Goal: Communication & Community: Answer question/provide support

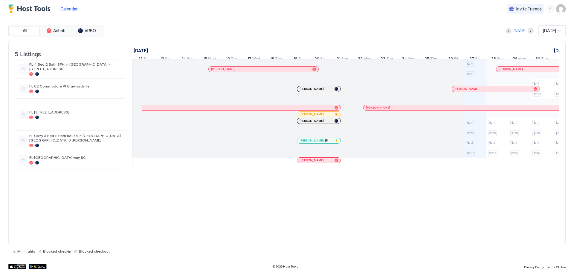
scroll to position [0, 332]
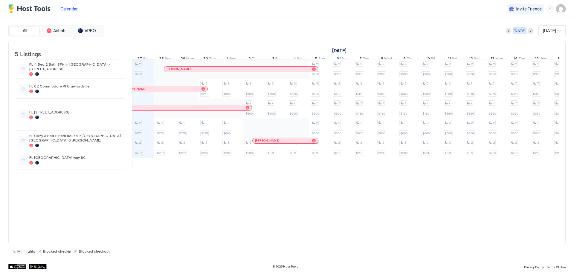
click at [514, 31] on div "[DATE]" at bounding box center [520, 30] width 12 height 5
click at [561, 10] on img "User profile" at bounding box center [561, 9] width 10 height 10
click at [510, 41] on div "Logout" at bounding box center [527, 44] width 76 height 10
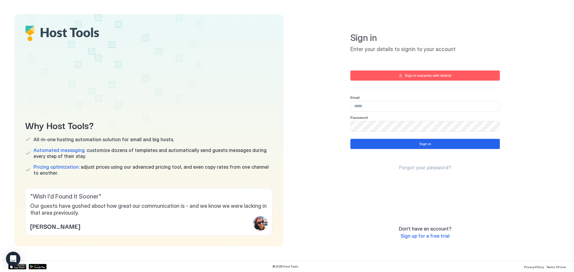
click at [376, 107] on input "Input Field" at bounding box center [425, 106] width 149 height 10
type input "**********"
click at [408, 148] on button "Sign in" at bounding box center [424, 144] width 149 height 10
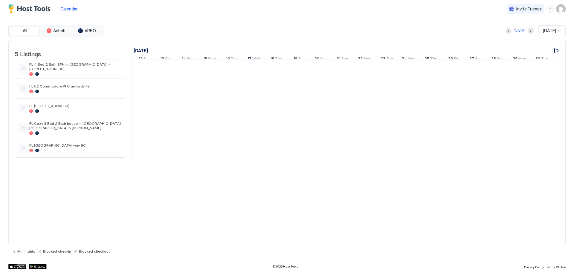
scroll to position [0, 332]
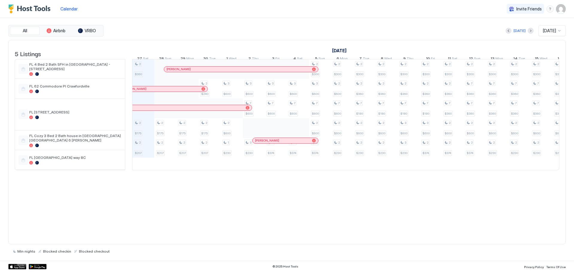
click at [275, 71] on div "[PERSON_NAME]" at bounding box center [241, 69] width 154 height 5
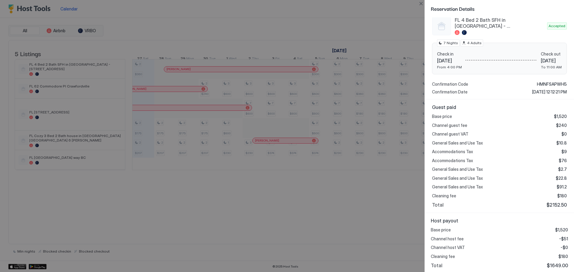
scroll to position [65, 0]
click at [418, 5] on button "Close" at bounding box center [420, 3] width 7 height 7
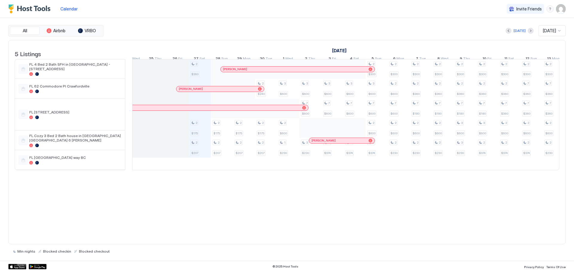
scroll to position [0, 0]
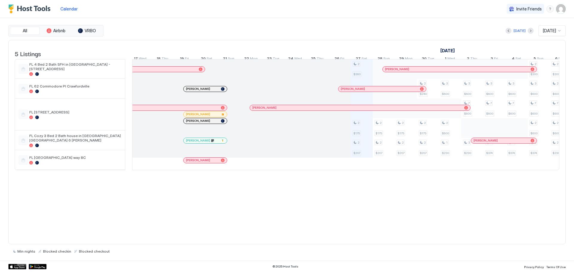
click at [188, 162] on span "[PERSON_NAME]" at bounding box center [198, 160] width 24 height 4
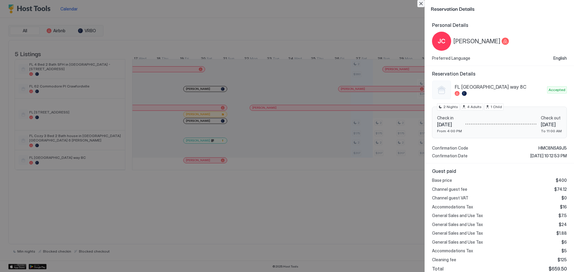
click at [420, 2] on button "Close" at bounding box center [420, 3] width 7 height 7
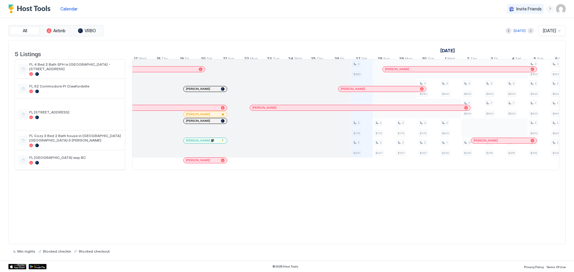
click at [367, 91] on div "[PERSON_NAME]" at bounding box center [382, 88] width 88 height 5
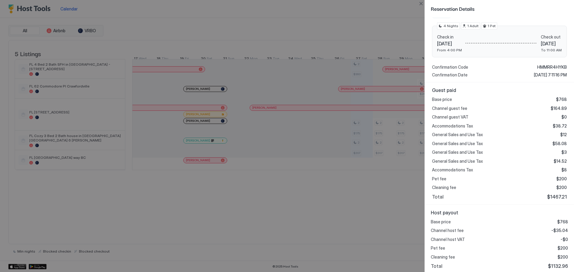
scroll to position [83, 0]
click at [421, 2] on button "Close" at bounding box center [420, 3] width 7 height 7
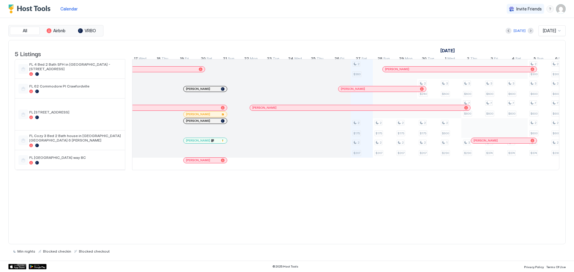
click at [206, 91] on div "[PERSON_NAME]" at bounding box center [205, 88] width 43 height 5
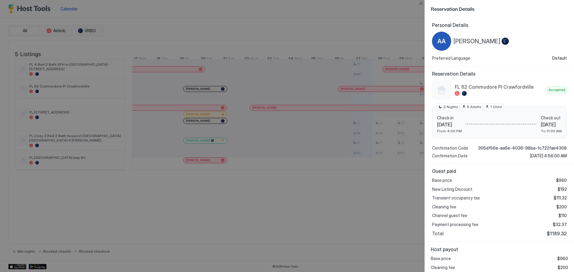
scroll to position [21, 0]
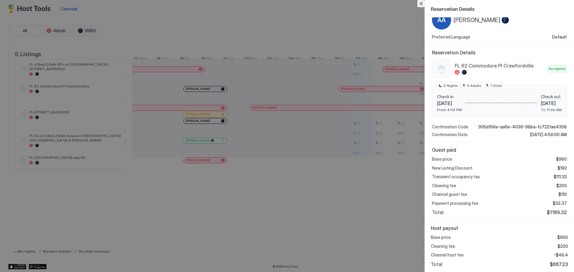
click at [419, 3] on button "Close" at bounding box center [420, 3] width 7 height 7
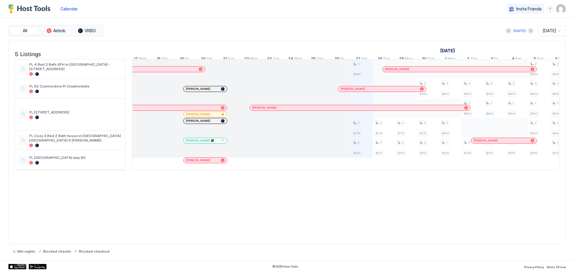
click at [199, 123] on span "[PERSON_NAME]" at bounding box center [198, 121] width 24 height 4
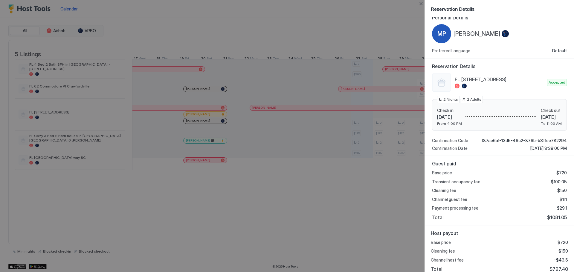
scroll to position [12, 0]
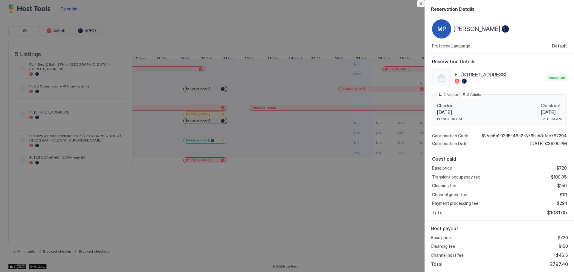
click at [420, 4] on button "Close" at bounding box center [420, 3] width 7 height 7
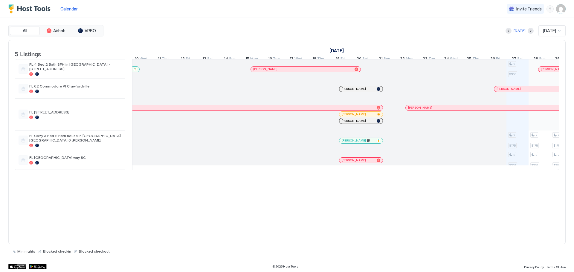
scroll to position [0, 388]
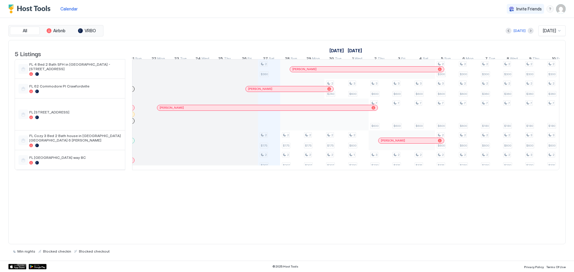
click at [476, 254] on div "All Airbnb VRBO [DATE] [DATE] 5 Listings [DATE] [DATE] [DATE] 23 Sat 24 Sun 25 …" at bounding box center [286, 139] width 557 height 243
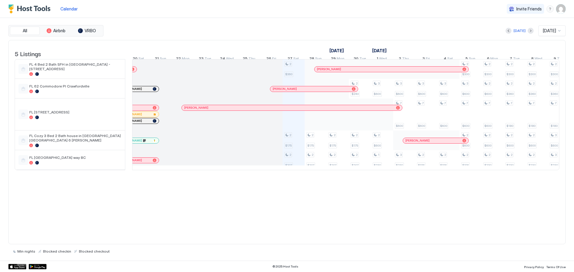
scroll to position [0, 611]
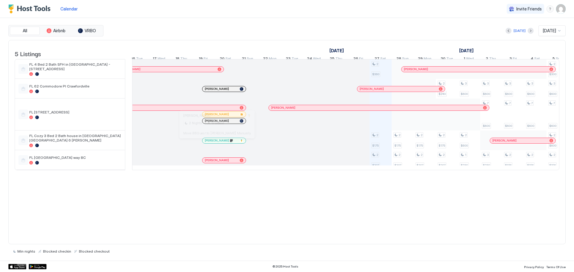
click at [211, 143] on div at bounding box center [211, 140] width 5 height 5
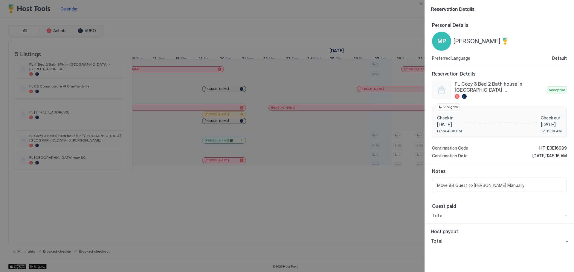
click at [147, 13] on div at bounding box center [287, 136] width 574 height 272
click at [423, 3] on button "Close" at bounding box center [420, 3] width 7 height 7
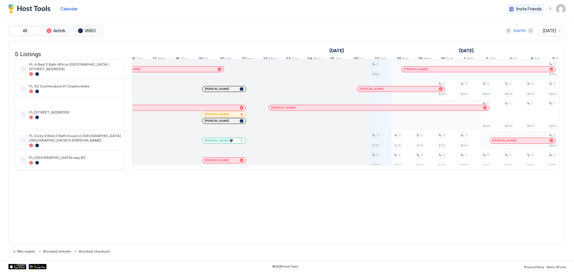
click at [217, 91] on div at bounding box center [217, 89] width 5 height 5
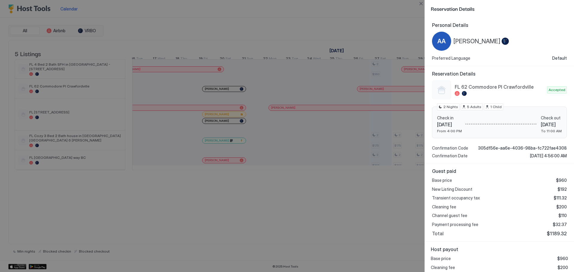
scroll to position [21, 0]
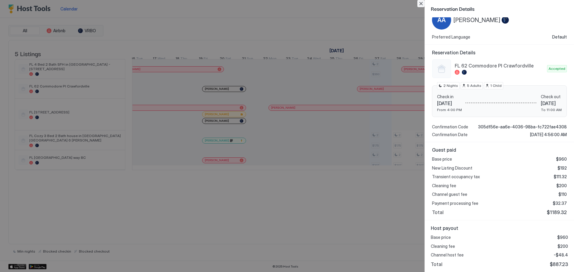
click at [422, 4] on button "Close" at bounding box center [420, 3] width 7 height 7
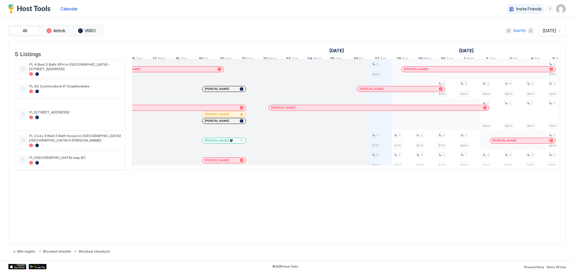
click at [220, 123] on div at bounding box center [219, 121] width 5 height 5
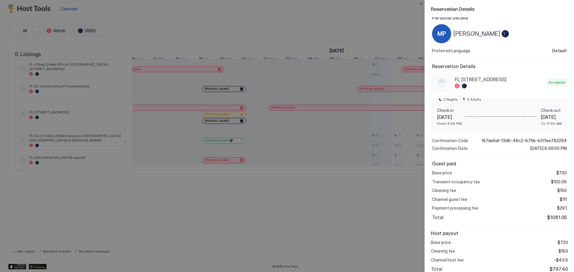
scroll to position [12, 0]
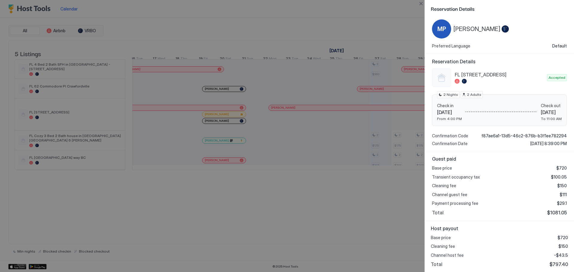
click at [529, 12] on div "Reservation Details" at bounding box center [499, 9] width 136 height 8
click at [419, 3] on button "Close" at bounding box center [420, 3] width 7 height 7
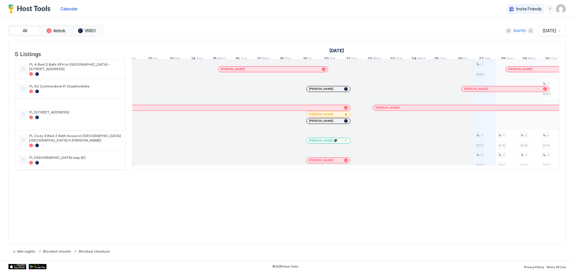
scroll to position [0, 385]
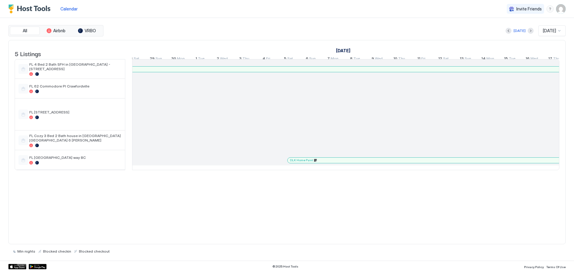
click at [552, 31] on span "[DATE]" at bounding box center [549, 30] width 13 height 5
click at [548, 61] on span "[DATE]" at bounding box center [549, 60] width 12 height 4
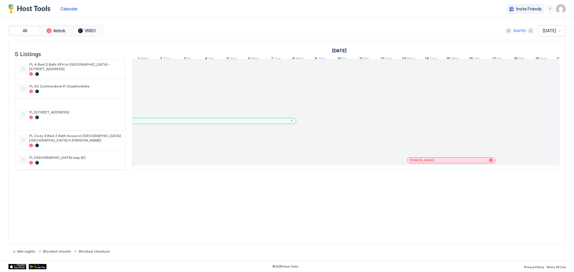
click at [285, 123] on div at bounding box center [284, 121] width 5 height 5
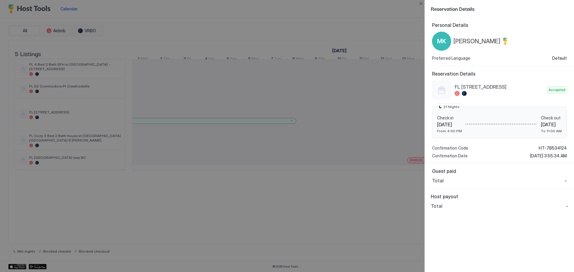
click at [522, 29] on div "Personal Details [PERSON_NAME] Preferred Language Default" at bounding box center [499, 41] width 135 height 39
click at [421, 1] on button "Close" at bounding box center [420, 3] width 7 height 7
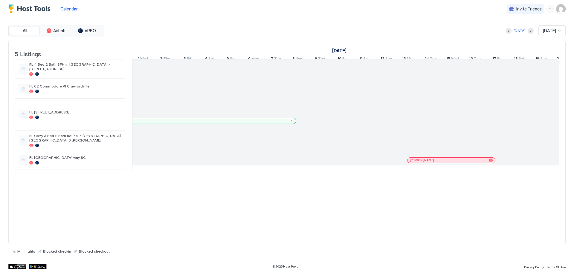
click at [453, 162] on div "[PERSON_NAME]" at bounding box center [452, 160] width 88 height 5
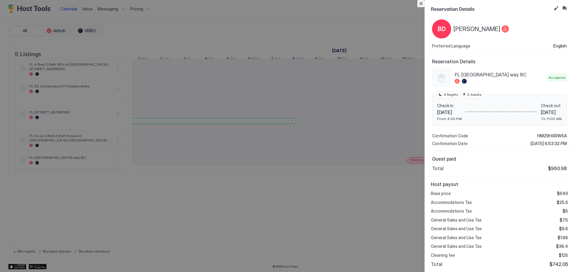
click at [420, 3] on button "Close" at bounding box center [420, 3] width 7 height 7
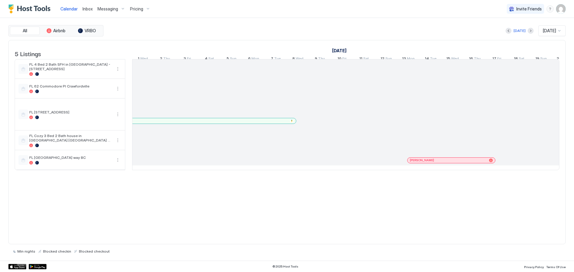
click at [563, 8] on img "User profile" at bounding box center [561, 9] width 10 height 10
click at [516, 41] on div "Logout" at bounding box center [527, 43] width 71 height 5
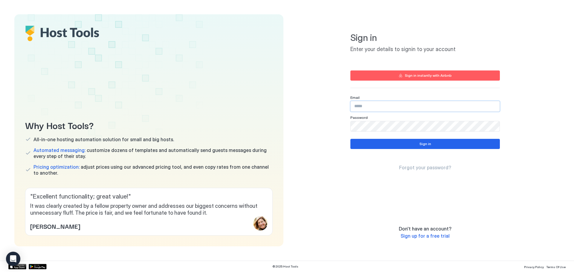
click at [405, 108] on input "Input Field" at bounding box center [425, 106] width 149 height 10
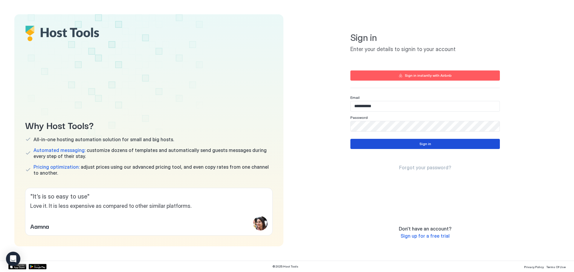
click at [423, 142] on div "Sign in" at bounding box center [425, 143] width 12 height 5
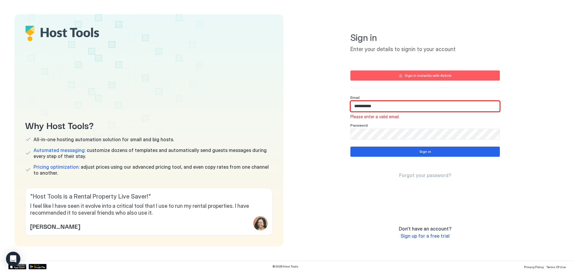
click at [389, 106] on input "**********" at bounding box center [425, 106] width 149 height 10
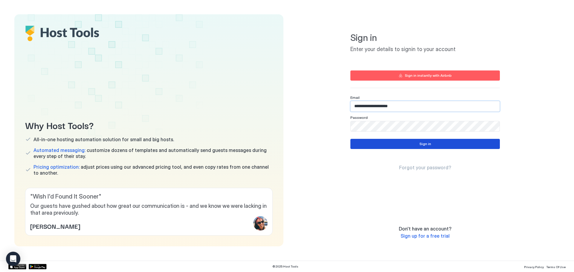
type input "**********"
click at [394, 143] on button "Sign in" at bounding box center [424, 144] width 149 height 10
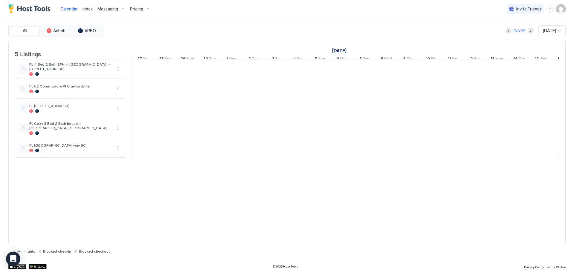
scroll to position [0, 332]
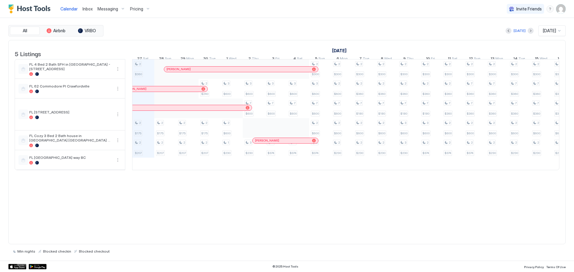
click at [100, 8] on span "Messaging" at bounding box center [107, 8] width 21 height 5
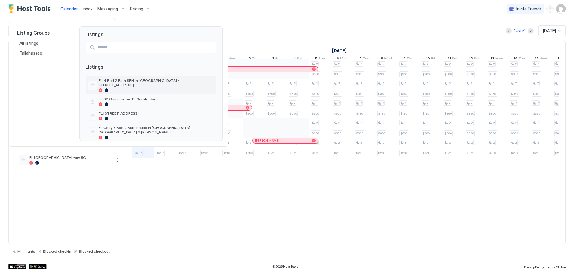
click at [113, 82] on span "FL 4 Bed 2 Bath SFH in [GEOGRAPHIC_DATA] - [STREET_ADDRESS]" at bounding box center [156, 82] width 115 height 9
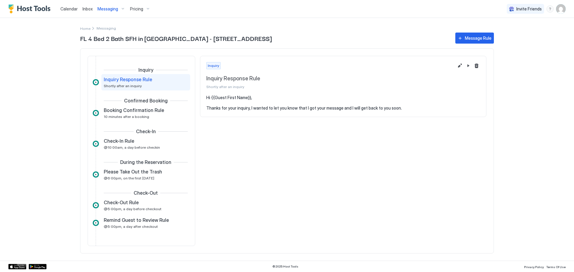
click at [85, 7] on span "Inbox" at bounding box center [88, 8] width 10 height 5
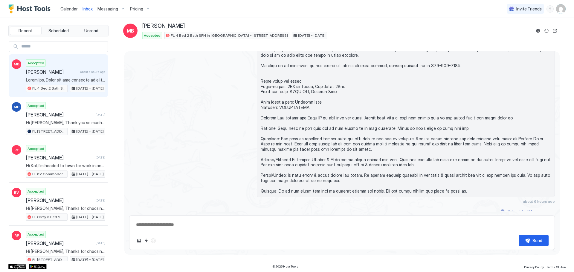
scroll to position [449, 0]
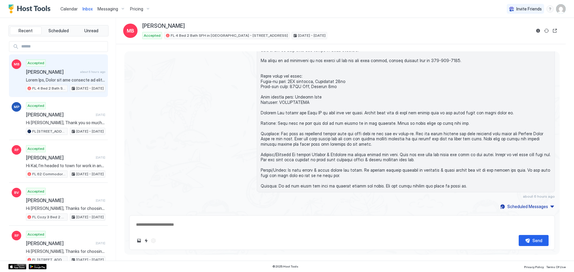
click at [135, 9] on span "Pricing" at bounding box center [136, 8] width 13 height 5
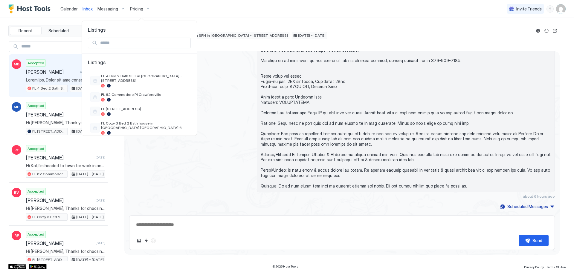
click at [135, 9] on div at bounding box center [287, 136] width 574 height 272
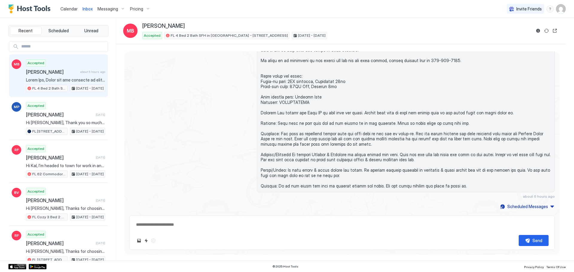
click at [66, 7] on span "Calendar" at bounding box center [68, 8] width 17 height 5
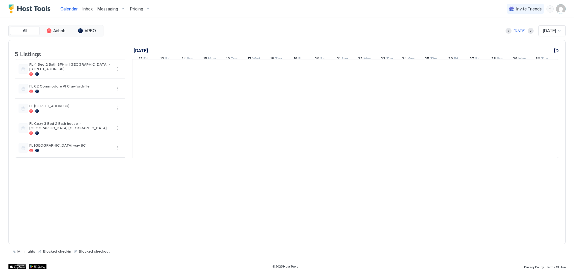
scroll to position [0, 332]
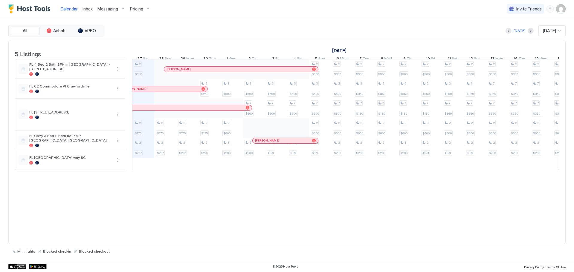
click at [170, 91] on div at bounding box center [170, 89] width 5 height 5
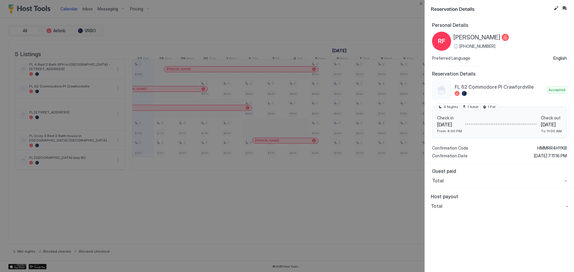
click at [277, 144] on div at bounding box center [287, 136] width 574 height 272
click at [422, 1] on button "Close" at bounding box center [420, 3] width 7 height 7
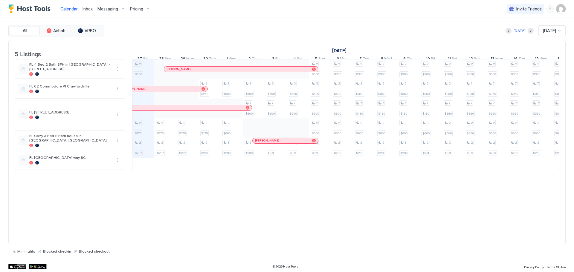
click at [283, 143] on div at bounding box center [282, 140] width 5 height 5
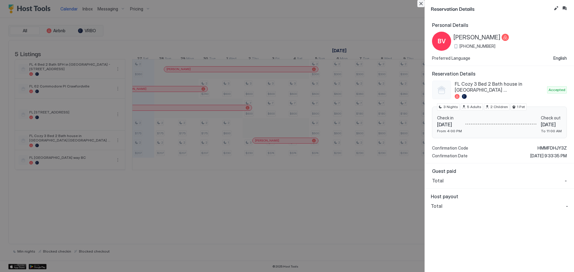
click at [419, 2] on button "Close" at bounding box center [420, 3] width 7 height 7
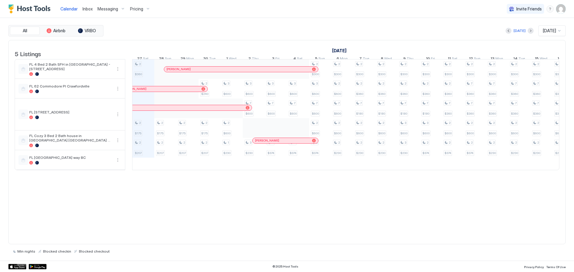
click at [234, 110] on div at bounding box center [233, 108] width 5 height 5
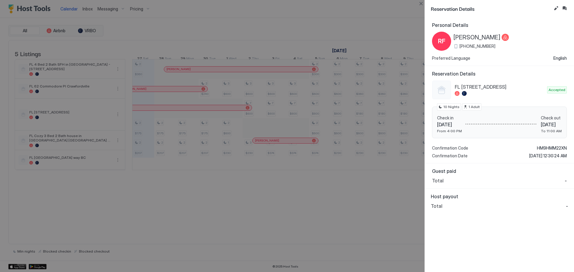
click at [182, 96] on div at bounding box center [287, 136] width 574 height 272
click at [419, 3] on button "Close" at bounding box center [420, 3] width 7 height 7
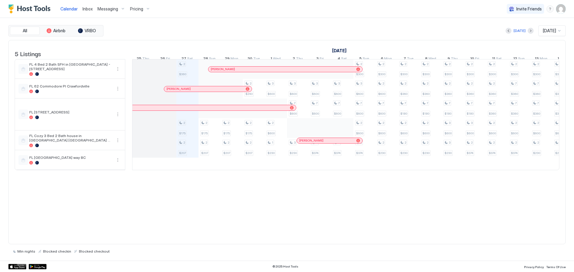
scroll to position [0, 0]
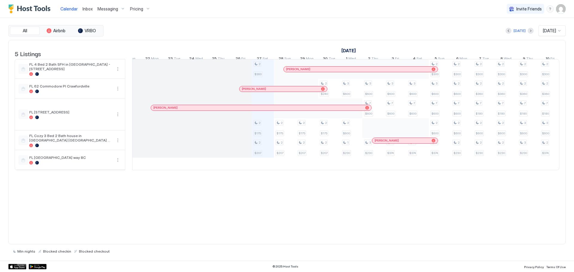
click at [263, 91] on div at bounding box center [263, 89] width 5 height 5
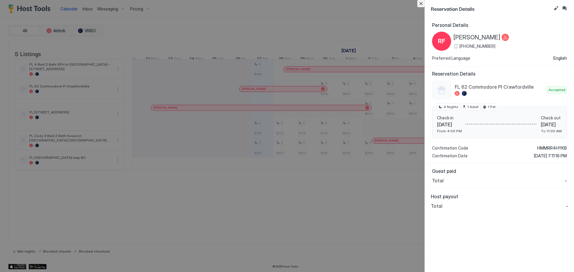
click at [421, 3] on button "Close" at bounding box center [420, 3] width 7 height 7
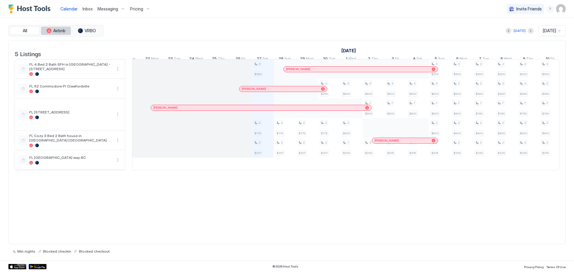
click at [52, 30] on button "Airbnb" at bounding box center [56, 31] width 30 height 8
click at [87, 28] on span "VRBO" at bounding box center [90, 30] width 11 height 5
click at [30, 31] on button "All" at bounding box center [25, 31] width 30 height 8
click at [285, 110] on div "[PERSON_NAME]" at bounding box center [261, 107] width 220 height 5
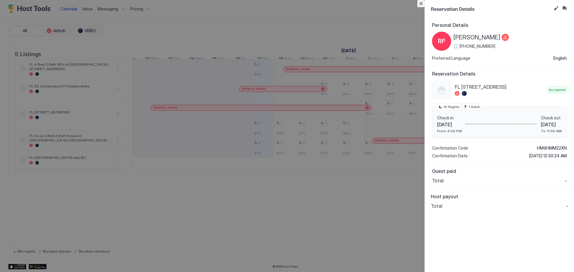
click at [421, 2] on button "Close" at bounding box center [420, 3] width 7 height 7
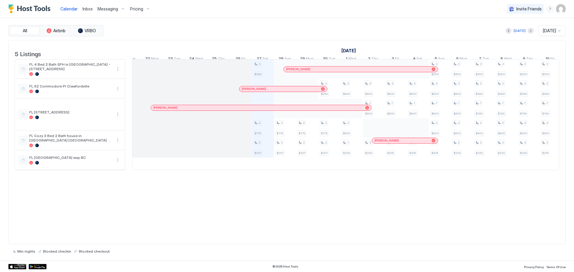
click at [103, 9] on span "Messaging" at bounding box center [107, 8] width 21 height 5
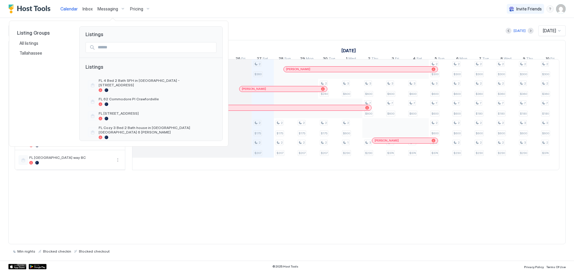
click at [86, 10] on div at bounding box center [287, 136] width 574 height 272
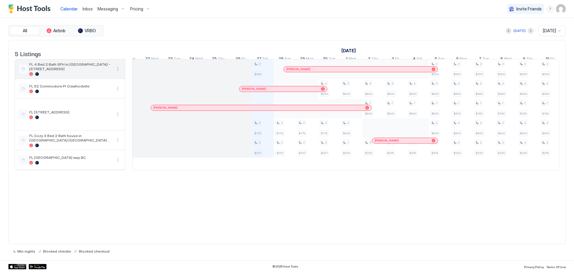
click at [83, 71] on span "FL 4 Bed 2 Bath SFH in [GEOGRAPHIC_DATA] - [STREET_ADDRESS]" at bounding box center [70, 66] width 83 height 9
click at [118, 73] on button "More options" at bounding box center [117, 68] width 7 height 7
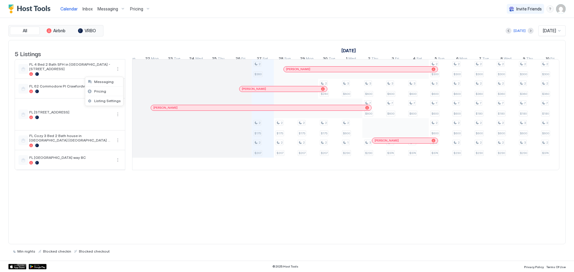
click at [141, 36] on div at bounding box center [287, 136] width 574 height 272
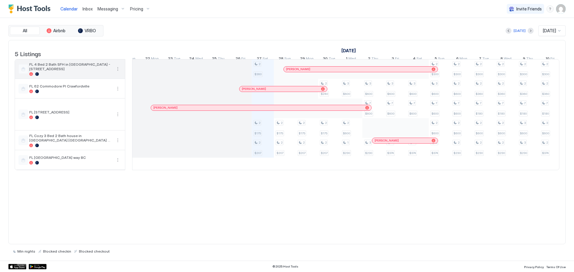
click at [67, 71] on span "FL 4 Bed 2 Bath SFH in [GEOGRAPHIC_DATA] - [STREET_ADDRESS]" at bounding box center [70, 66] width 83 height 9
click at [84, 4] on div "Inbox" at bounding box center [87, 8] width 15 height 11
click at [86, 9] on span "Inbox" at bounding box center [88, 8] width 10 height 5
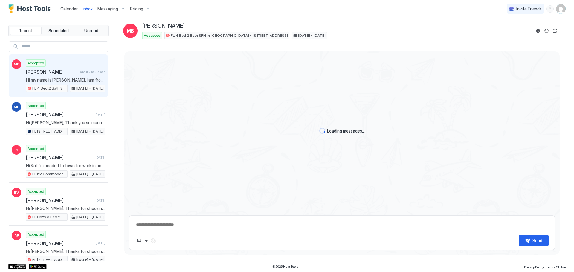
scroll to position [449, 0]
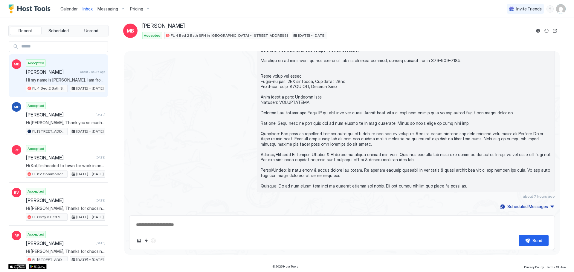
click at [137, 8] on span "Pricing" at bounding box center [136, 8] width 13 height 5
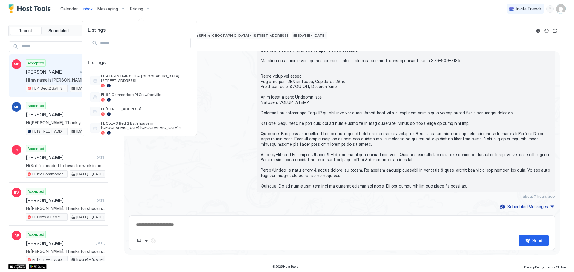
click at [64, 7] on div at bounding box center [287, 136] width 574 height 272
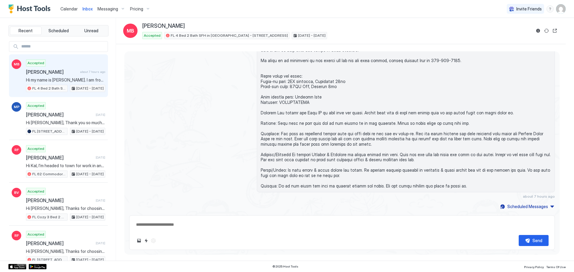
click at [64, 7] on span "Calendar" at bounding box center [68, 8] width 17 height 5
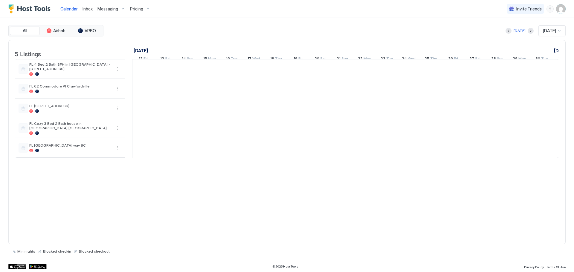
scroll to position [0, 332]
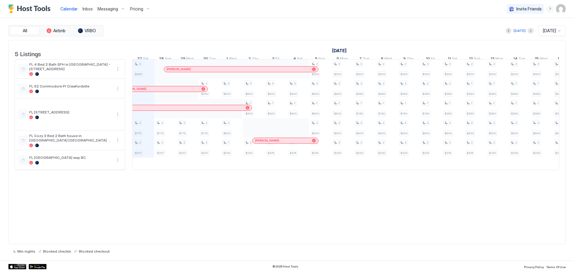
click at [177, 72] on div at bounding box center [177, 69] width 5 height 5
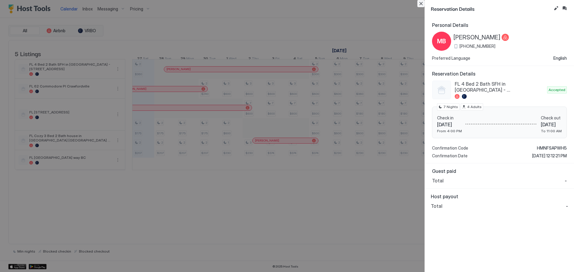
click at [419, 4] on button "Close" at bounding box center [420, 3] width 7 height 7
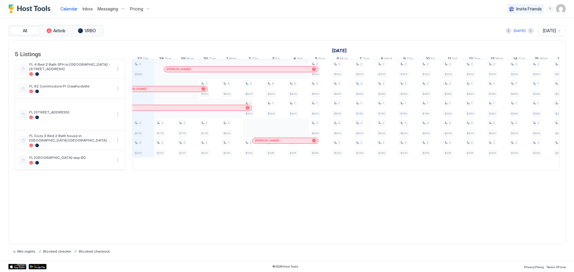
click at [86, 7] on span "Inbox" at bounding box center [88, 8] width 10 height 5
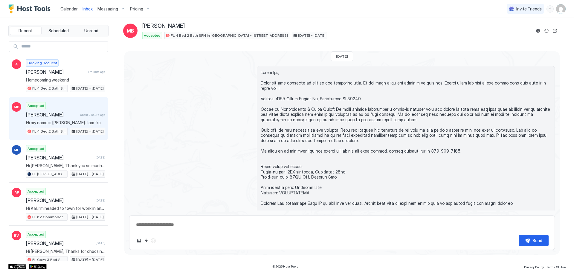
scroll to position [330, 0]
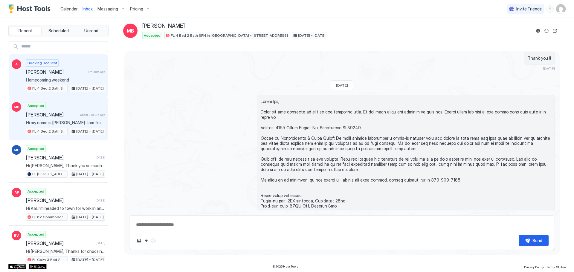
click at [60, 67] on div "Booking Request Andrea 1 minute ago Homecoming weekend FL 4 Bed 2 Bath SFH in T…" at bounding box center [65, 75] width 79 height 33
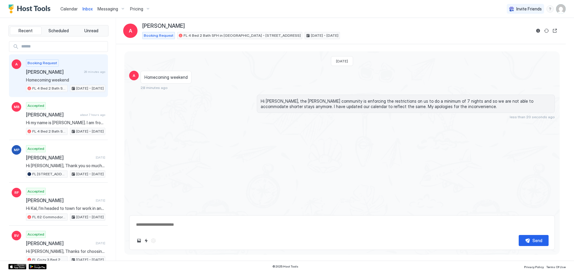
type textarea "*"
